Goal: Task Accomplishment & Management: Complete application form

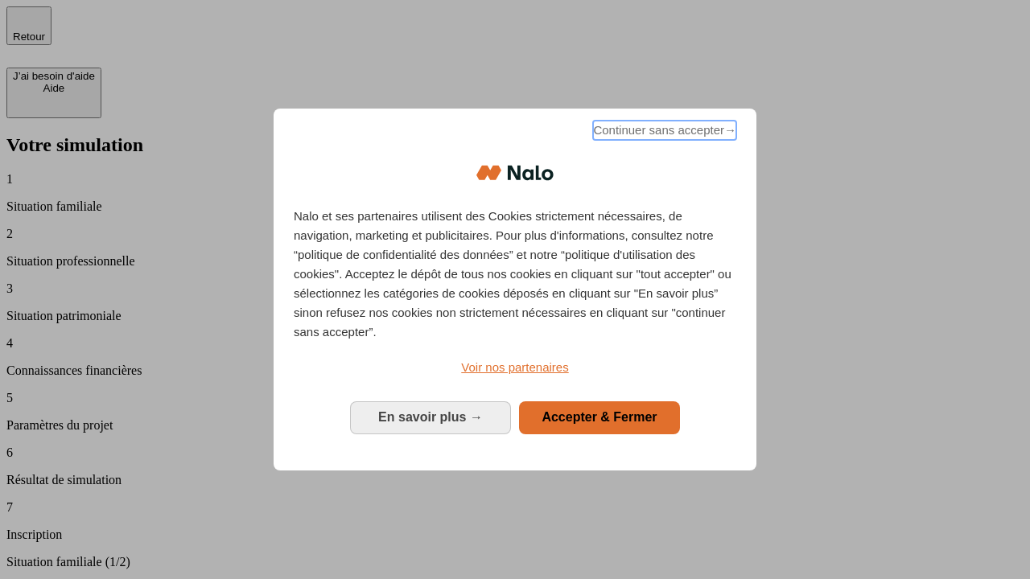
click at [663, 133] on span "Continuer sans accepter →" at bounding box center [664, 130] width 143 height 19
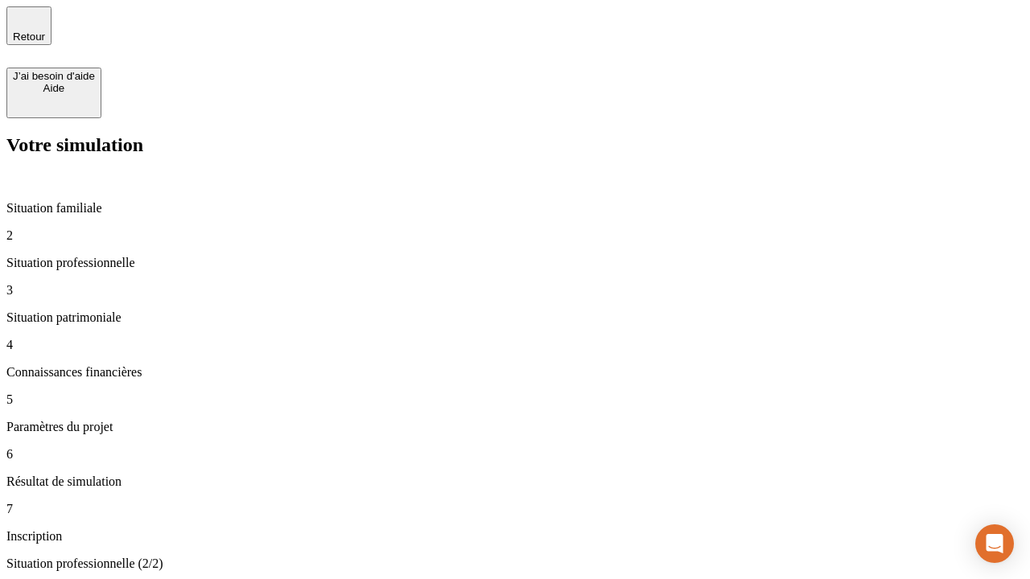
type input "30 000"
type input "40 000"
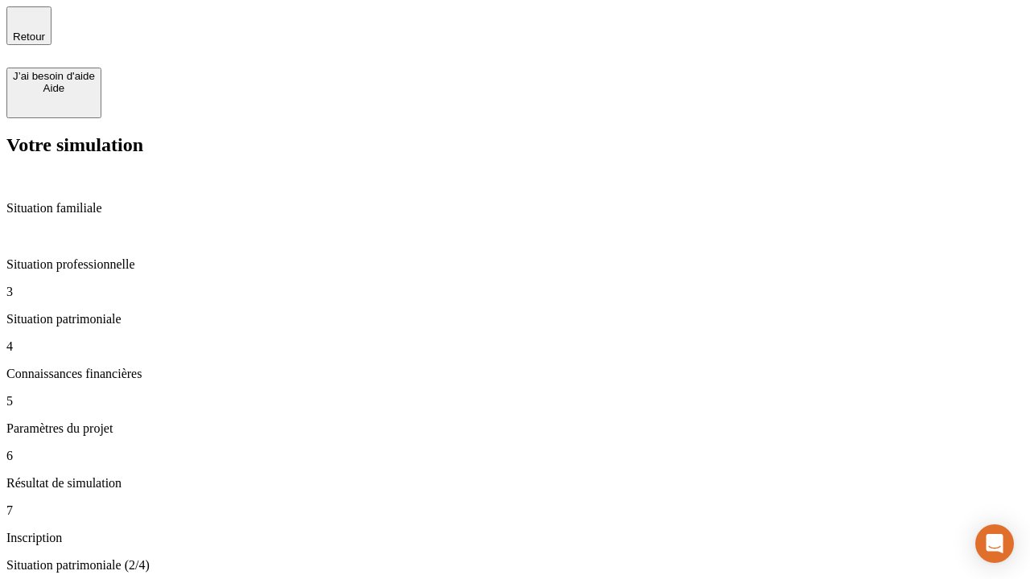
type input "1 100"
type input "20"
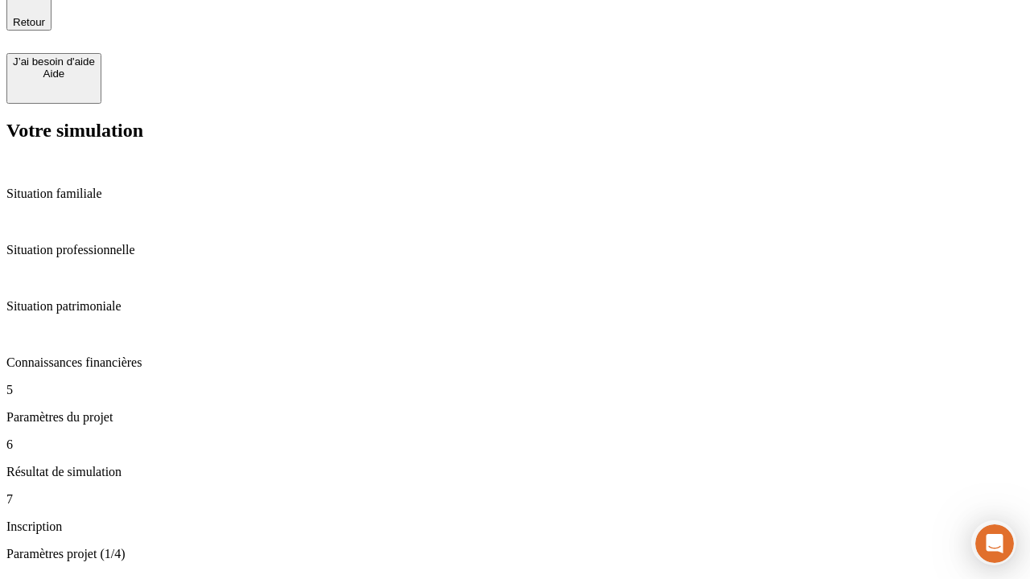
scroll to position [50, 0]
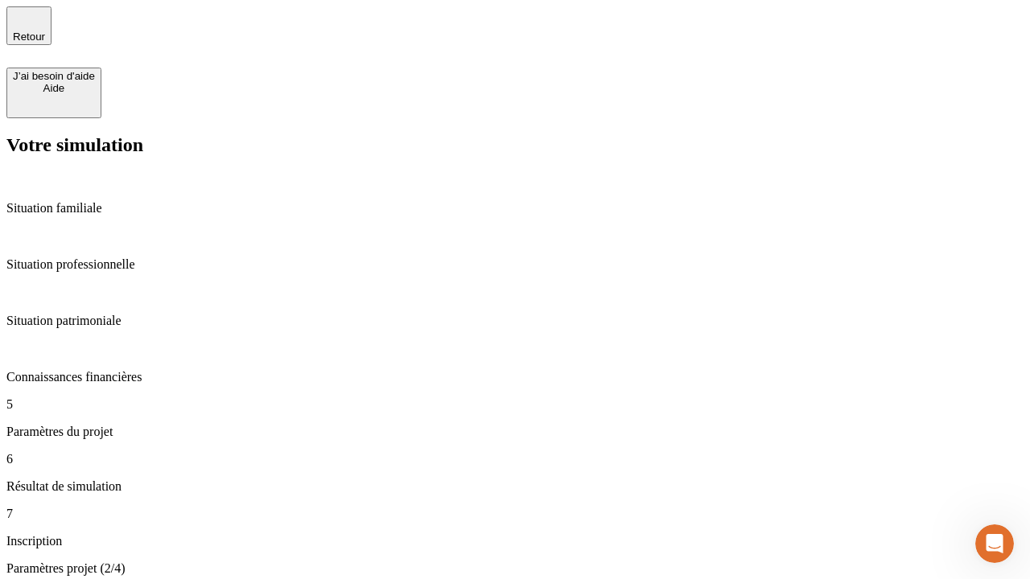
type input "40"
type input "62"
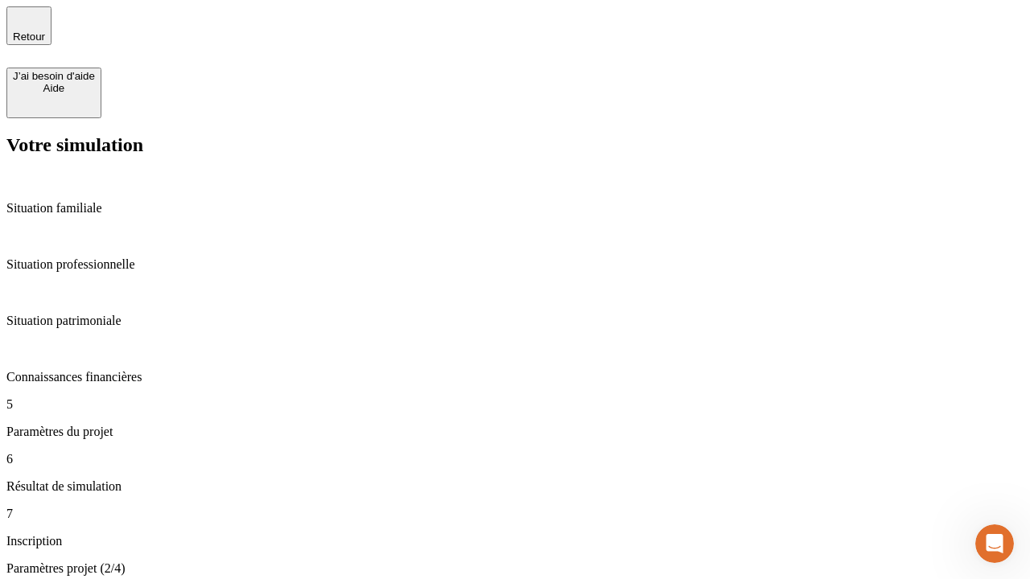
type input "50 000"
type input "640"
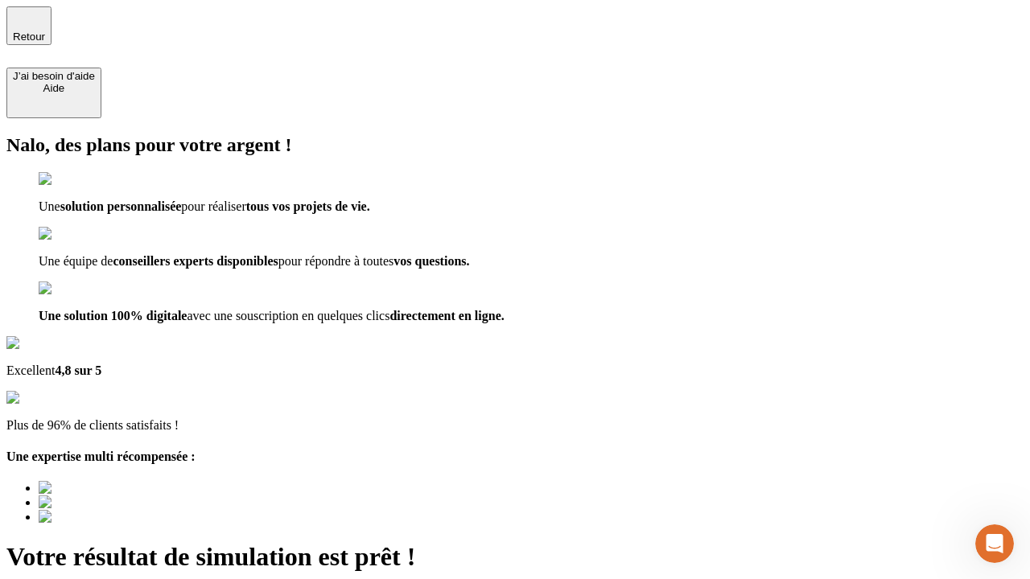
type input "[EMAIL_ADDRESS][DOMAIN_NAME]"
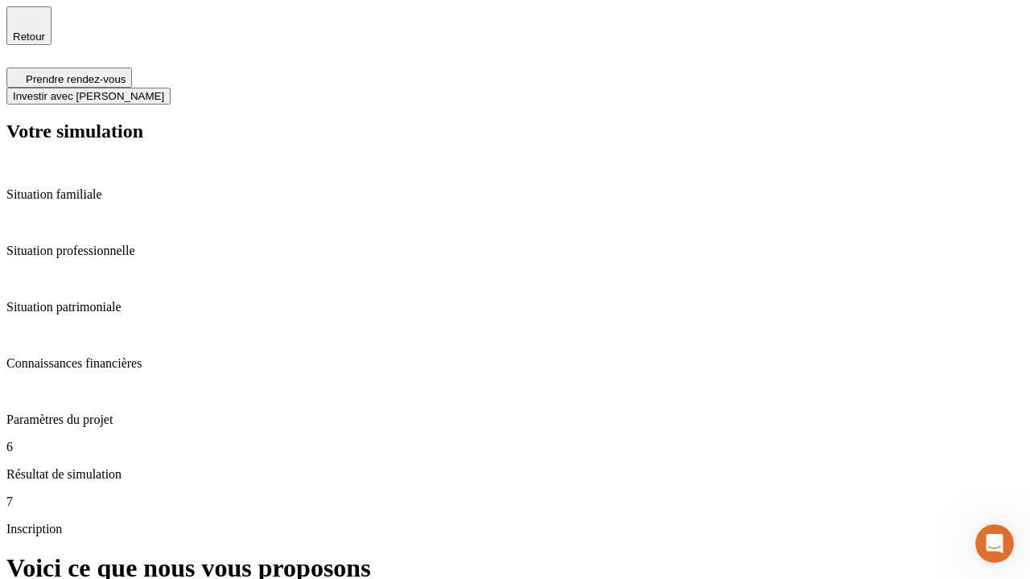
click at [164, 90] on span "Investir avec [PERSON_NAME]" at bounding box center [88, 96] width 151 height 12
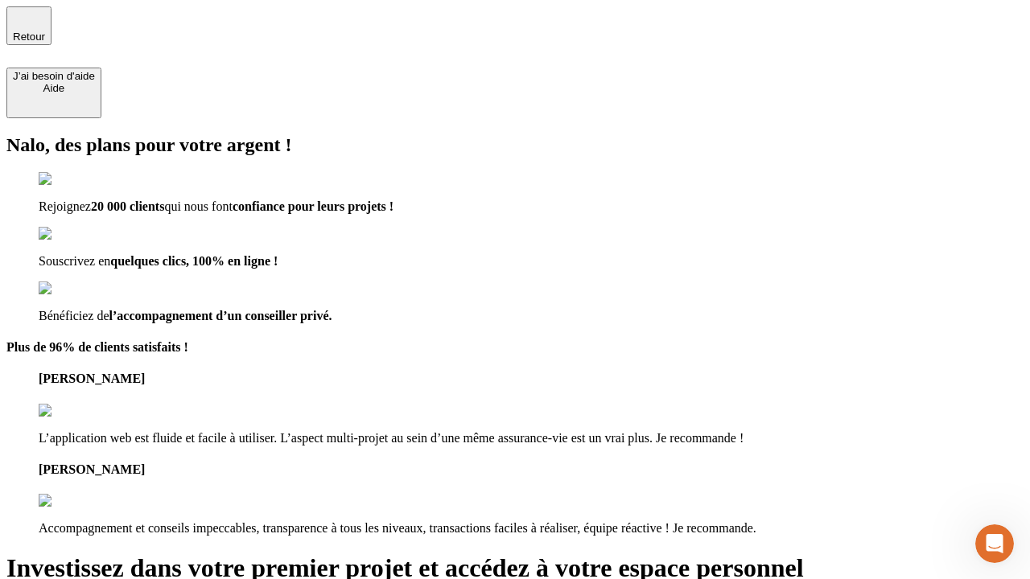
type input "abc"
